Goal: Transaction & Acquisition: Purchase product/service

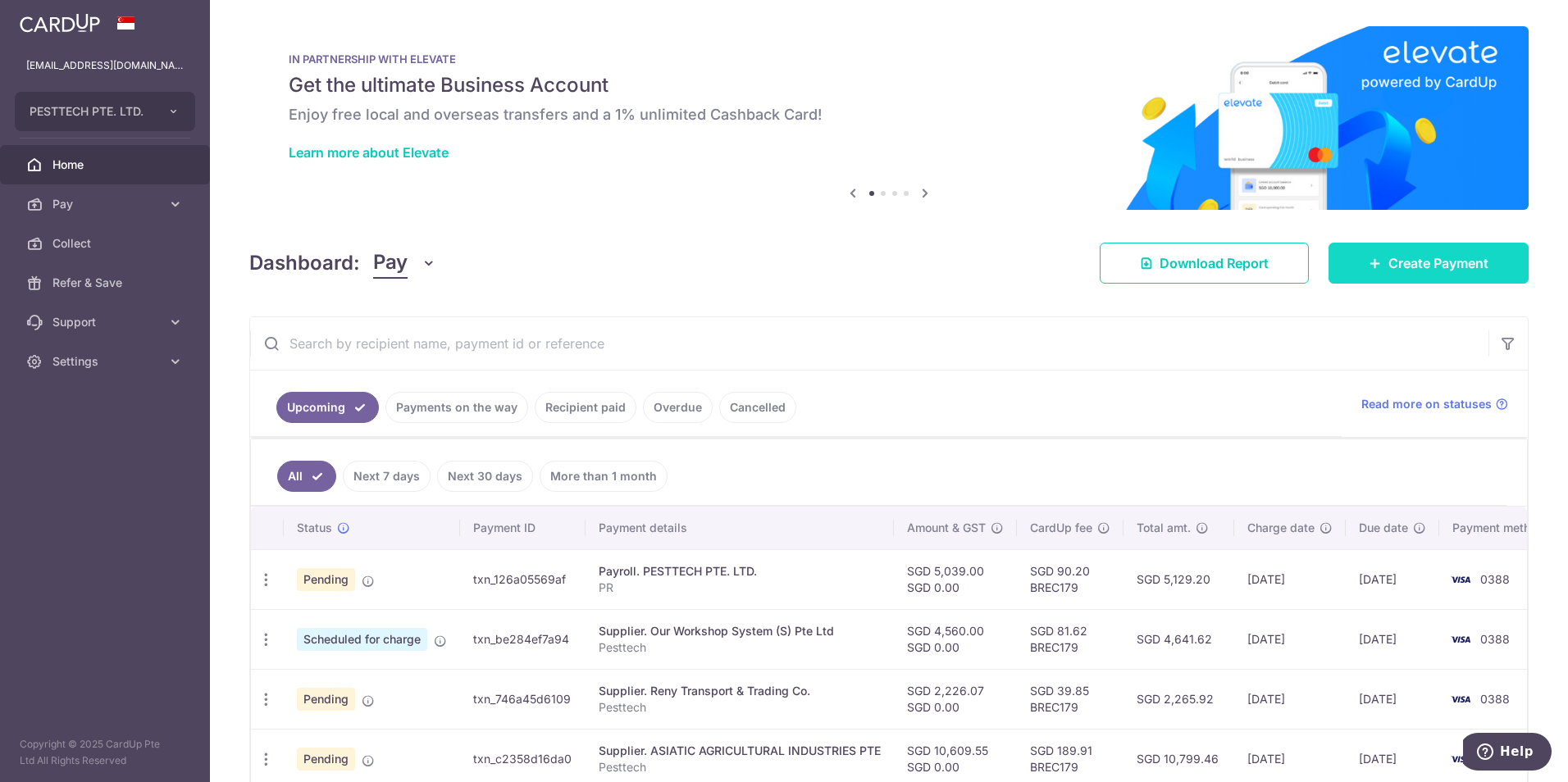
click at [1383, 250] on link "Create Payment" at bounding box center [1429, 263] width 200 height 41
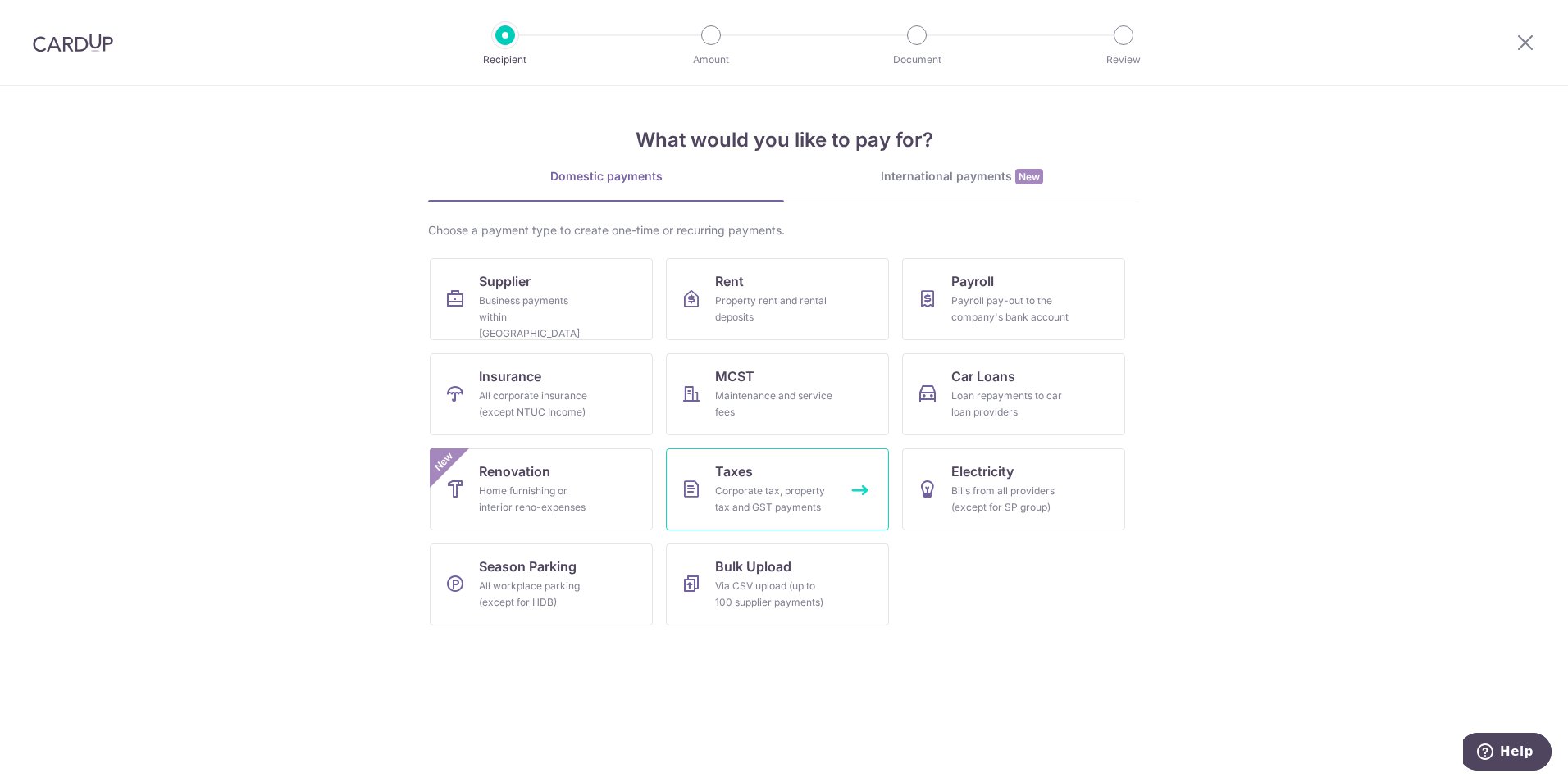
click at [816, 486] on div "Corporate tax, property tax and GST payments" at bounding box center [773, 499] width 118 height 33
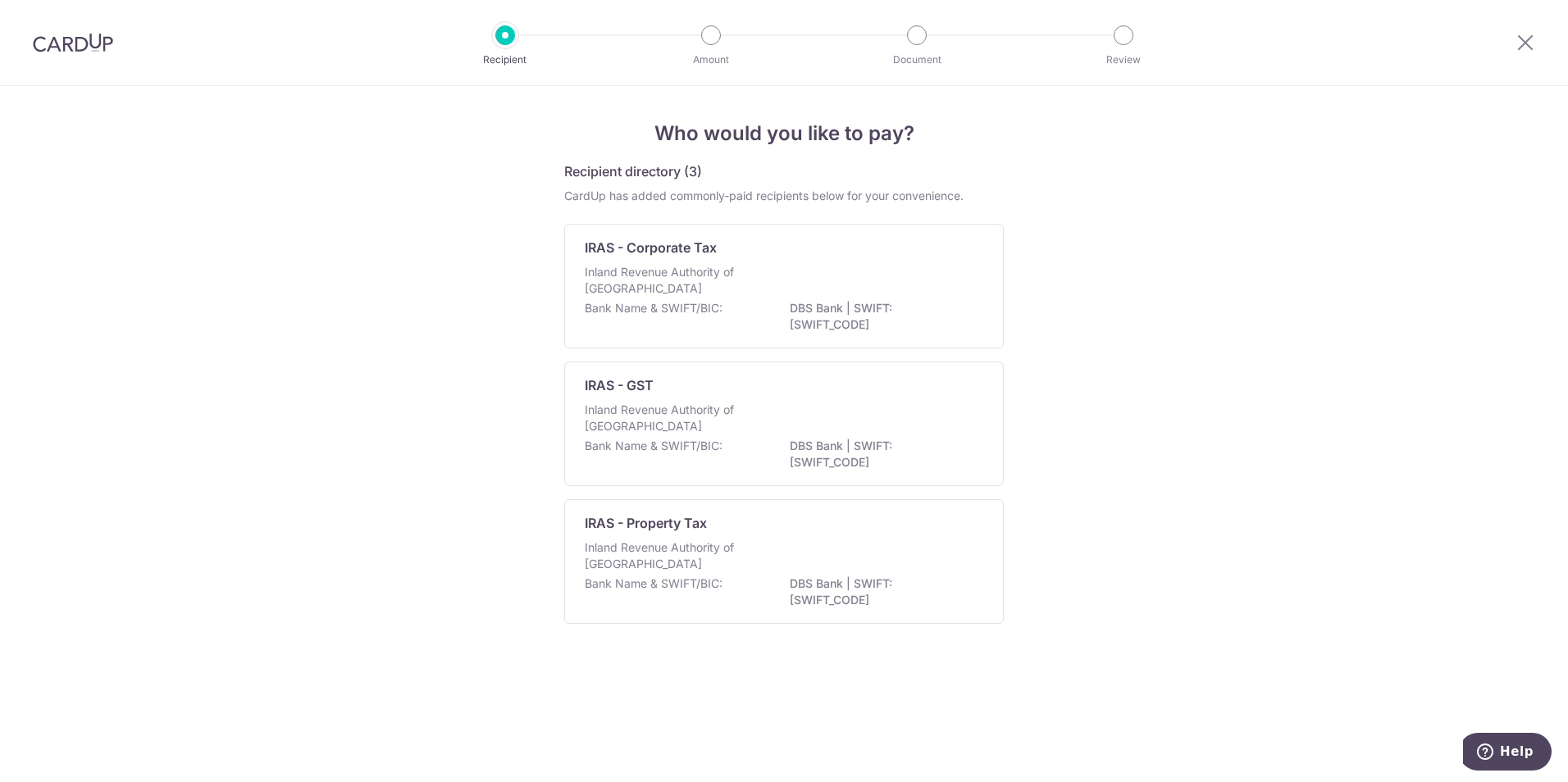
click at [34, 44] on img at bounding box center [73, 43] width 80 height 20
